Goal: Task Accomplishment & Management: Complete application form

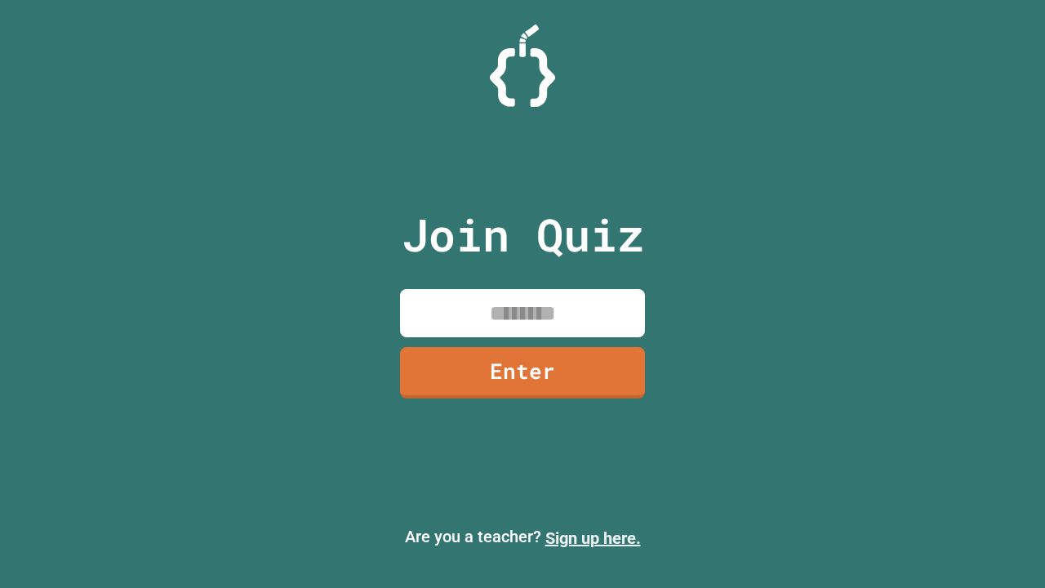
click at [592, 538] on link "Sign up here." at bounding box center [592, 538] width 95 height 20
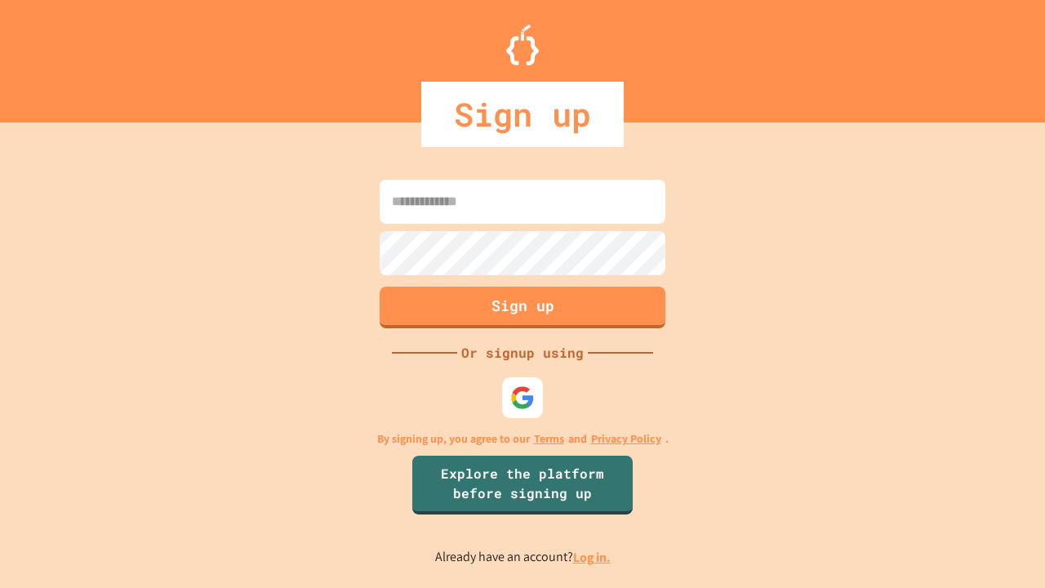
click at [592, 557] on link "Log in." at bounding box center [592, 556] width 38 height 17
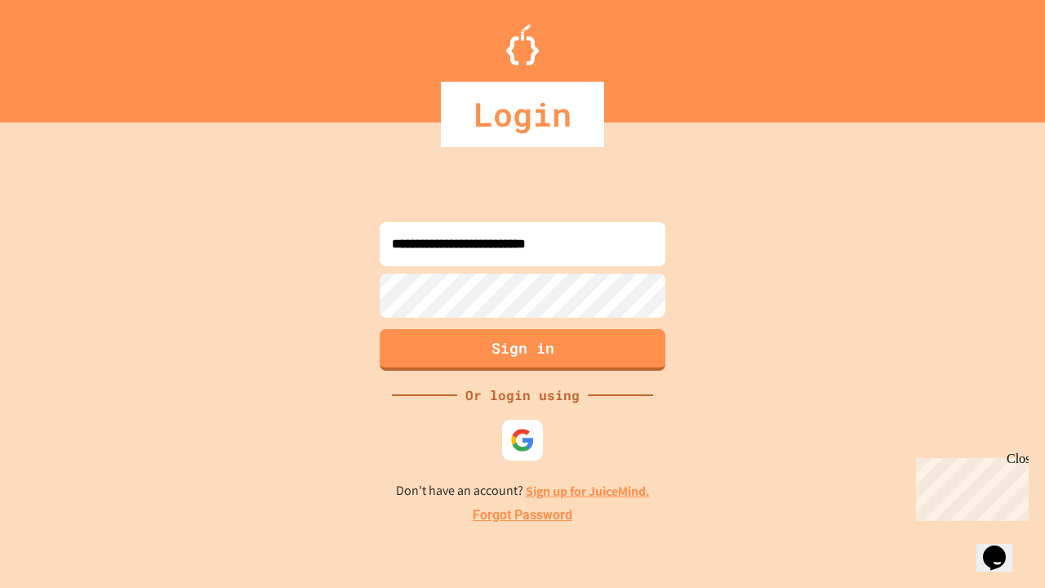
type input "**********"
